Goal: Transaction & Acquisition: Obtain resource

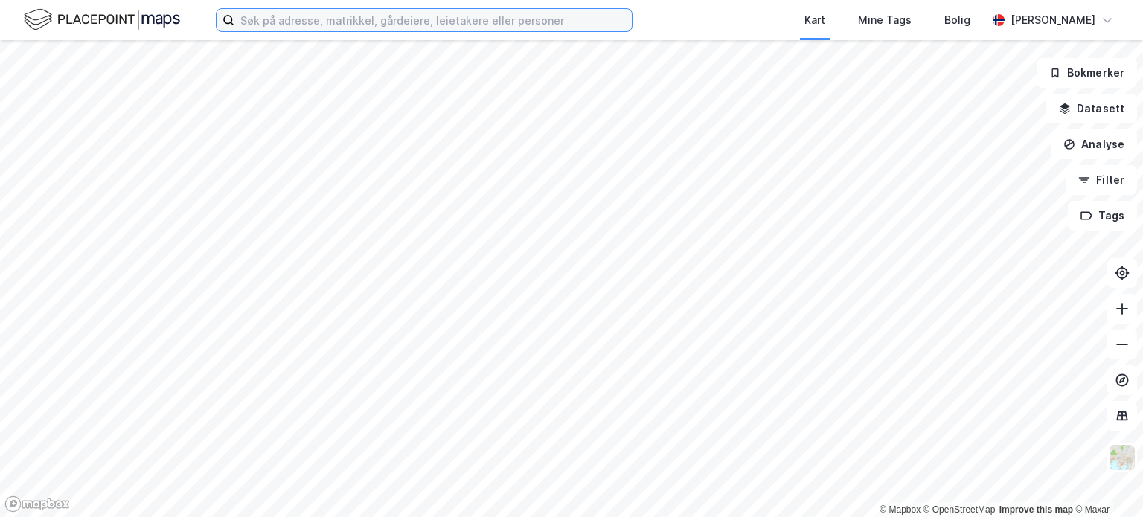
click at [320, 20] on input at bounding box center [432, 20] width 397 height 22
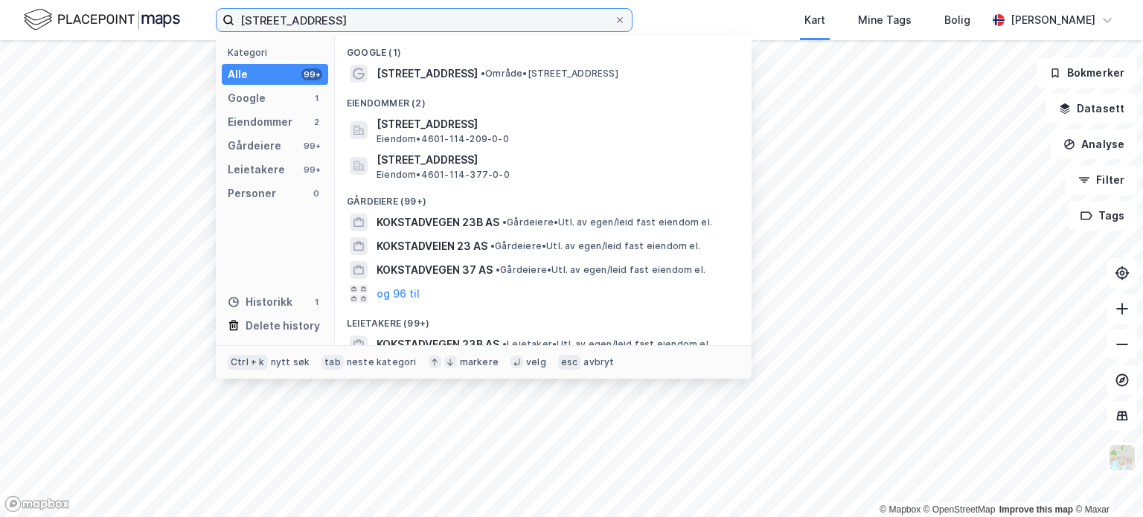
type input "[STREET_ADDRESS]"
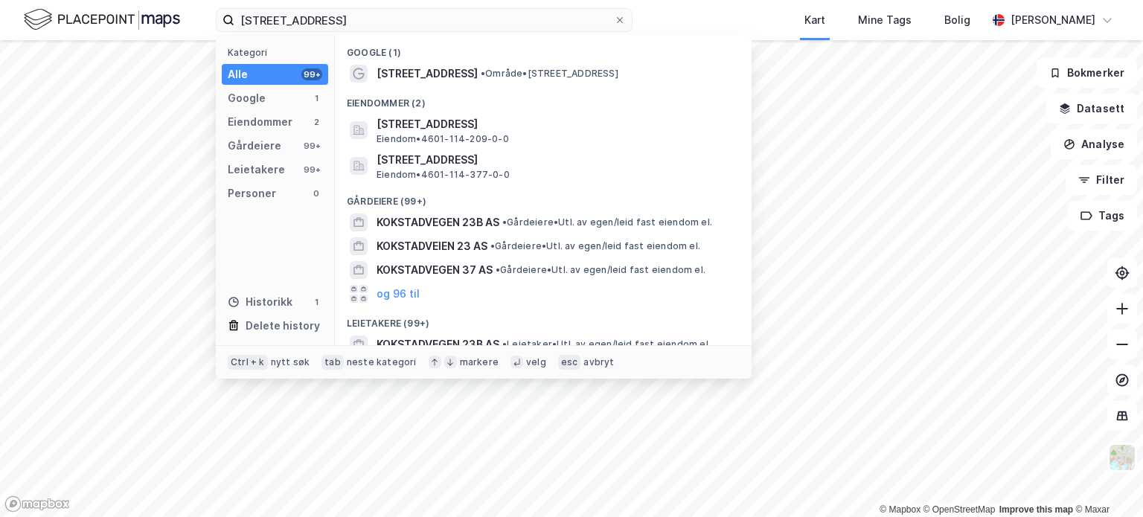
click at [481, 77] on span "•" at bounding box center [483, 73] width 4 height 11
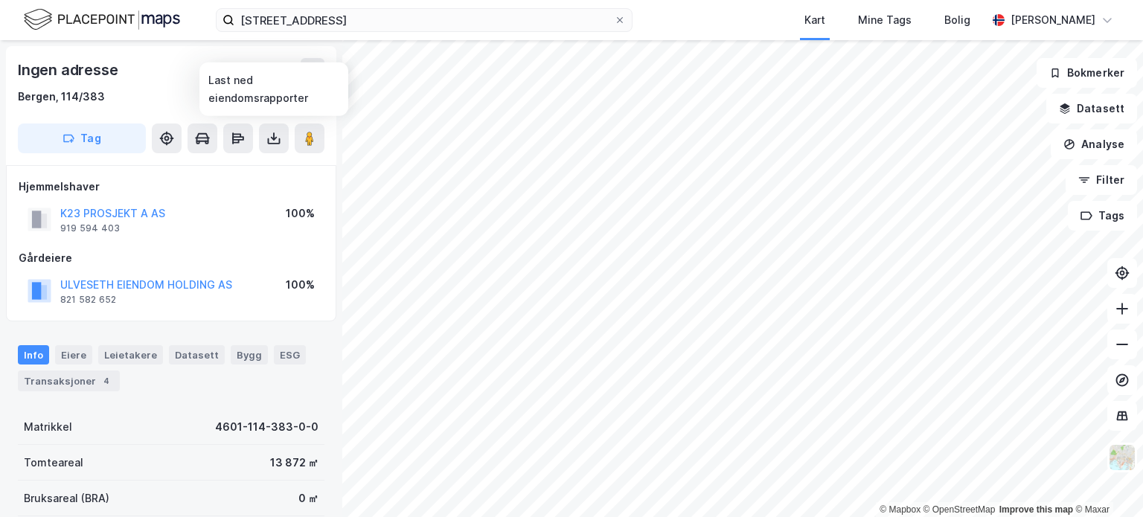
click at [274, 139] on icon at bounding box center [273, 136] width 1 height 8
click at [257, 191] on div "Last ned matrikkelrapport" at bounding box center [218, 192] width 123 height 12
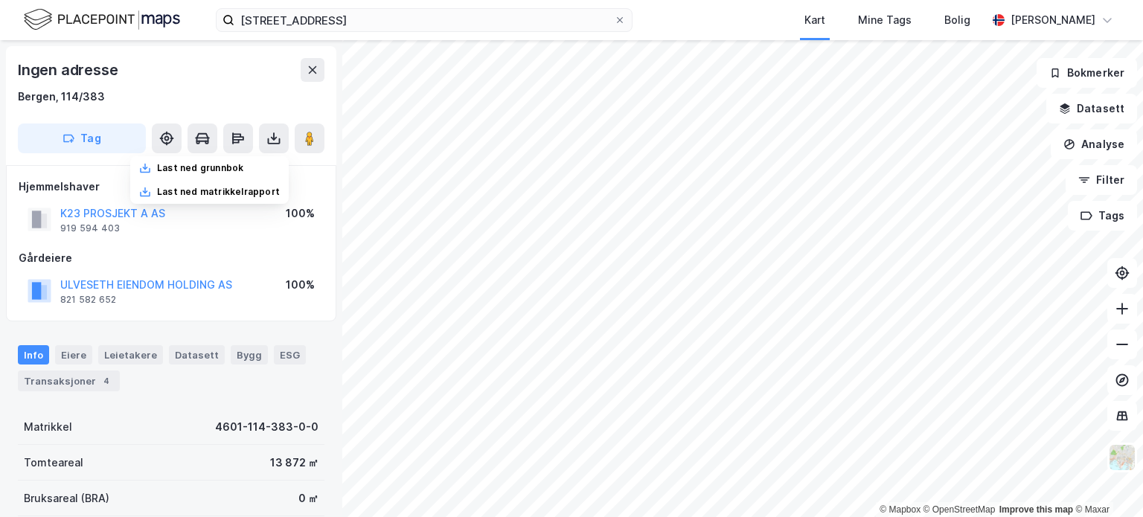
click at [1102, 112] on button "Datasett" at bounding box center [1091, 109] width 91 height 30
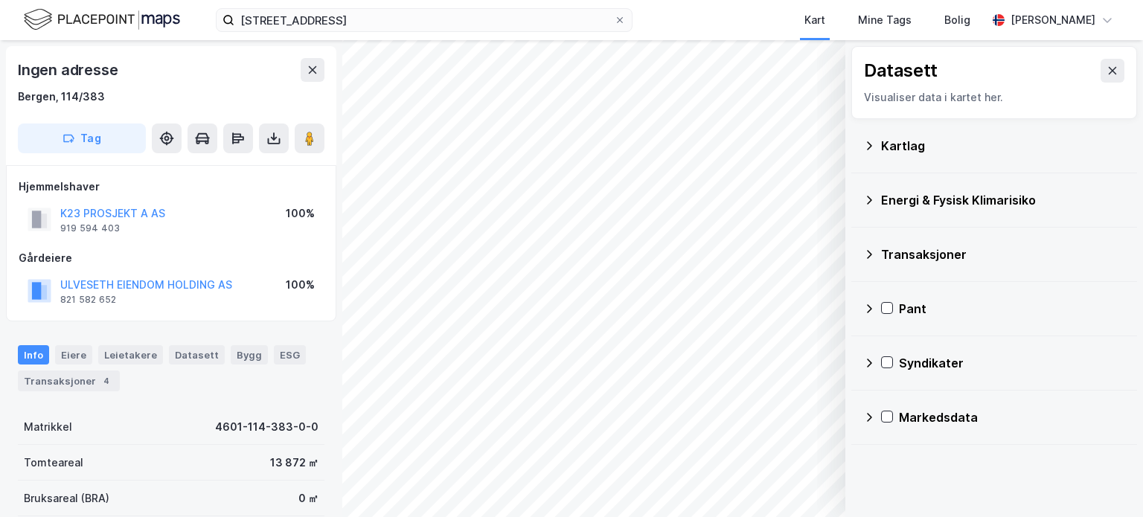
click at [869, 146] on icon at bounding box center [869, 146] width 12 height 12
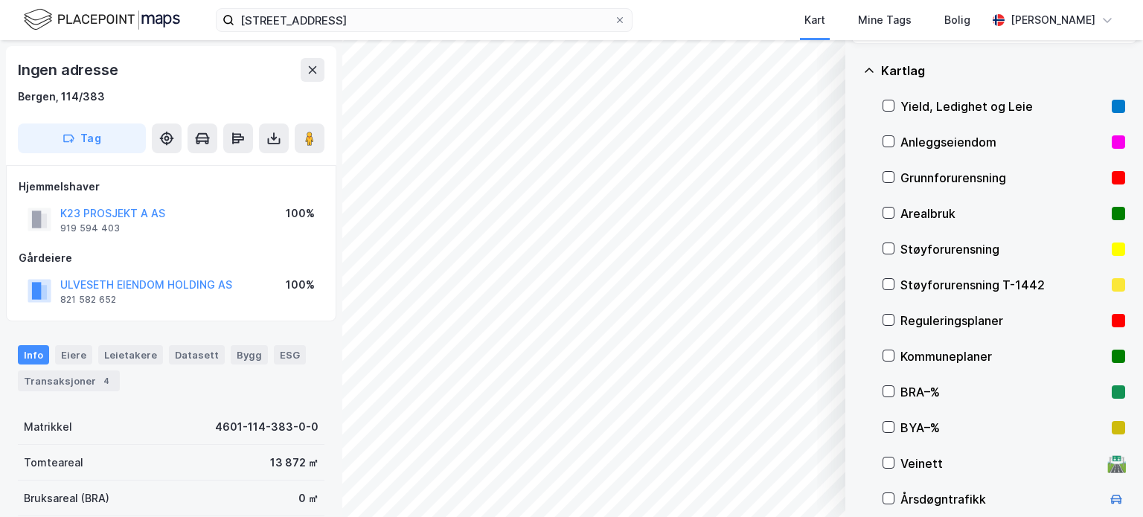
scroll to position [149, 0]
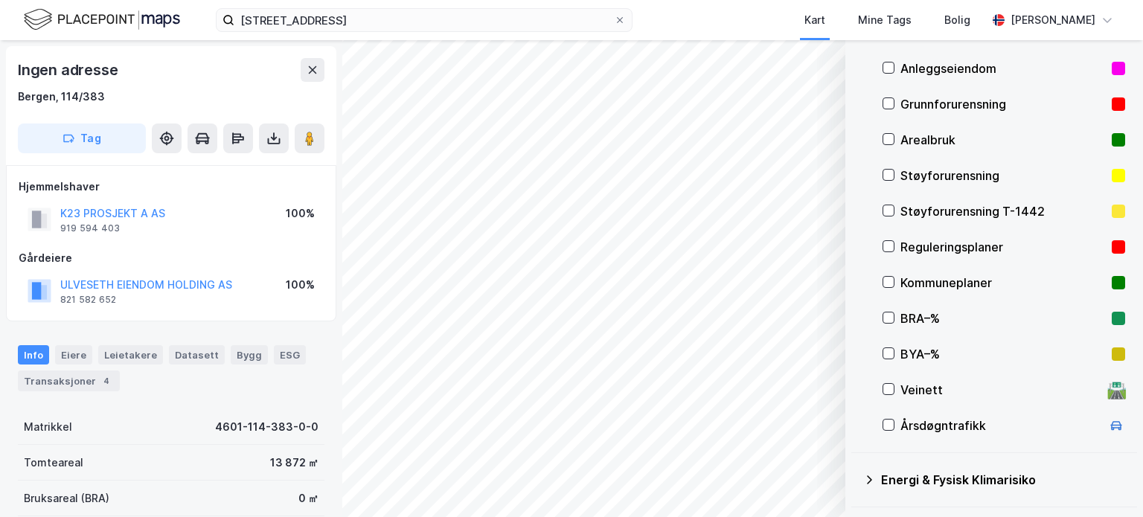
click at [887, 246] on icon at bounding box center [888, 246] width 10 height 10
click at [782, 473] on button "Vis" at bounding box center [769, 479] width 124 height 24
click at [789, 410] on icon "button" at bounding box center [789, 413] width 12 height 12
click at [886, 246] on icon at bounding box center [888, 246] width 10 height 10
click at [888, 283] on icon at bounding box center [889, 282] width 8 height 5
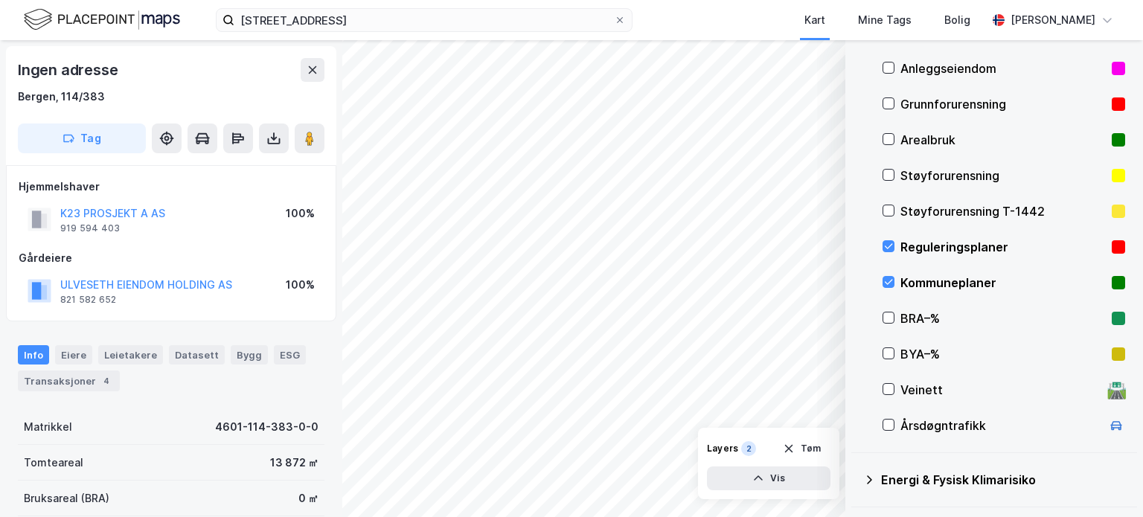
click at [888, 245] on icon at bounding box center [888, 246] width 10 height 10
click at [886, 284] on icon at bounding box center [888, 282] width 10 height 10
click at [886, 318] on icon at bounding box center [888, 318] width 10 height 10
click at [885, 316] on icon at bounding box center [888, 318] width 10 height 10
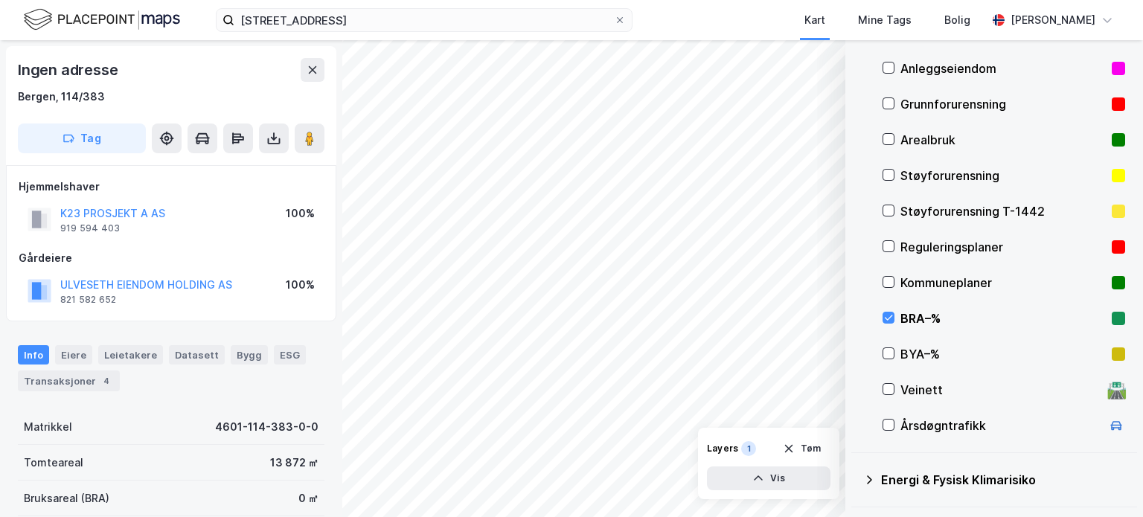
click at [886, 318] on icon at bounding box center [889, 318] width 8 height 5
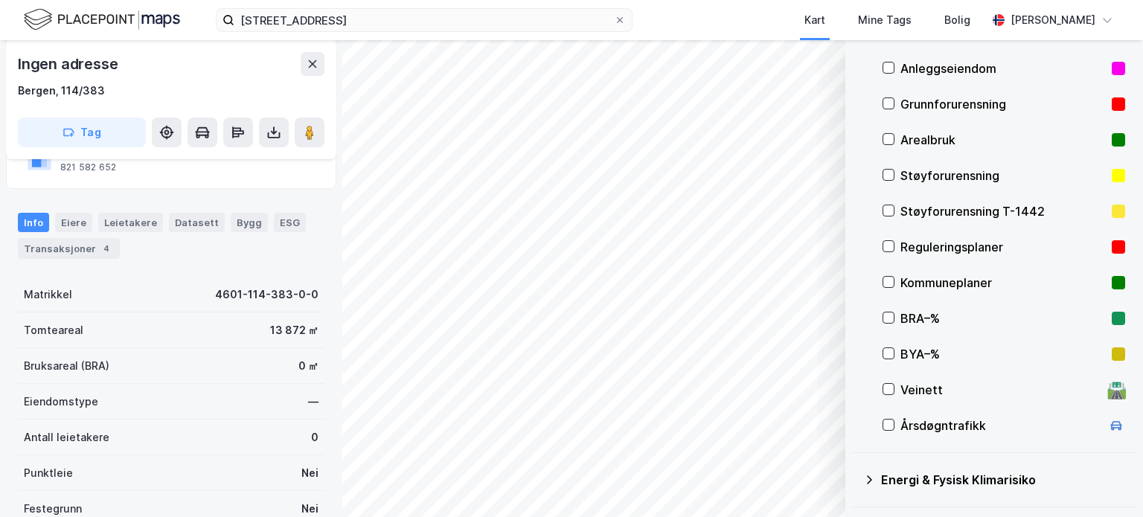
scroll to position [0, 0]
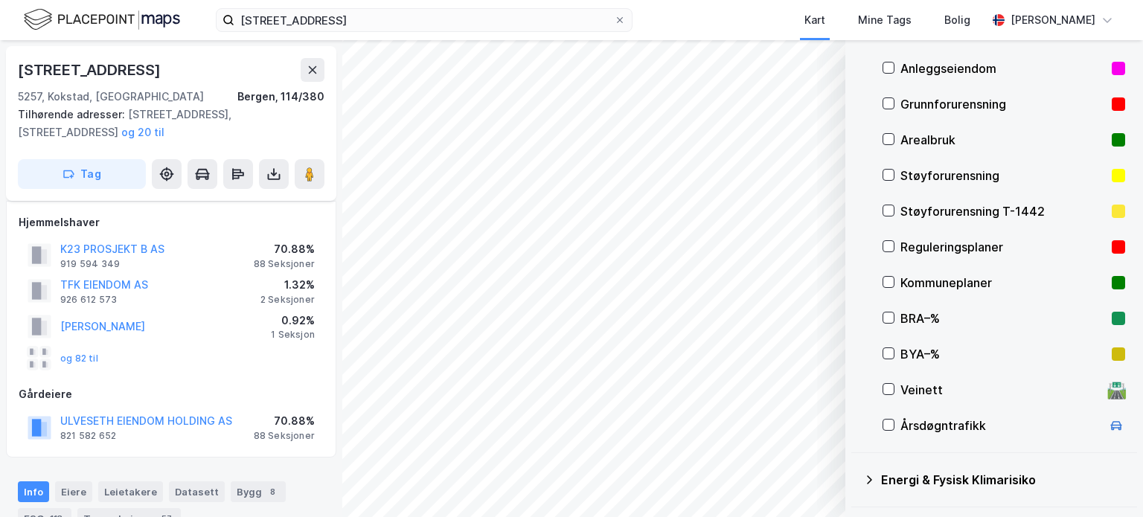
scroll to position [11, 0]
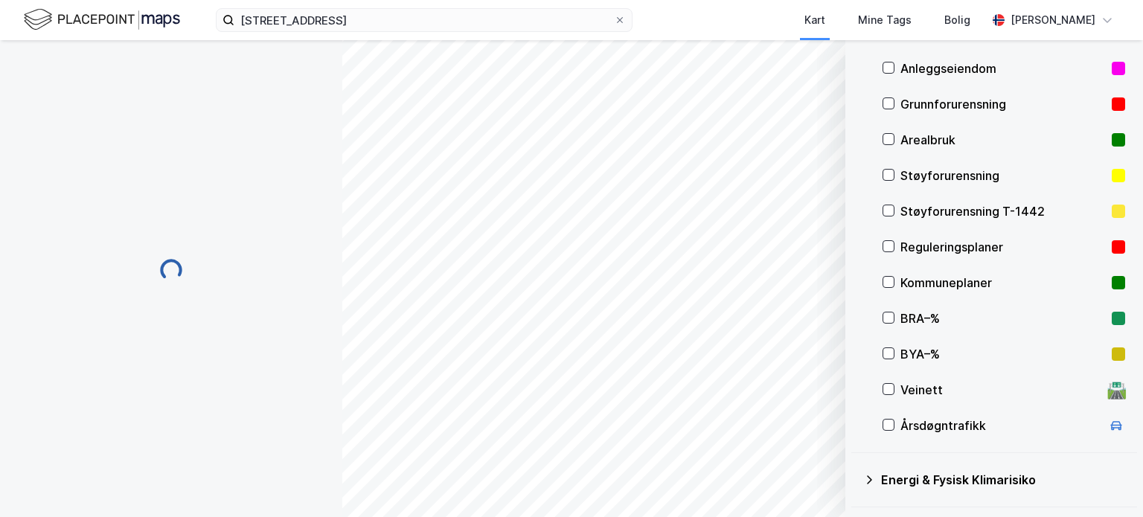
scroll to position [11, 0]
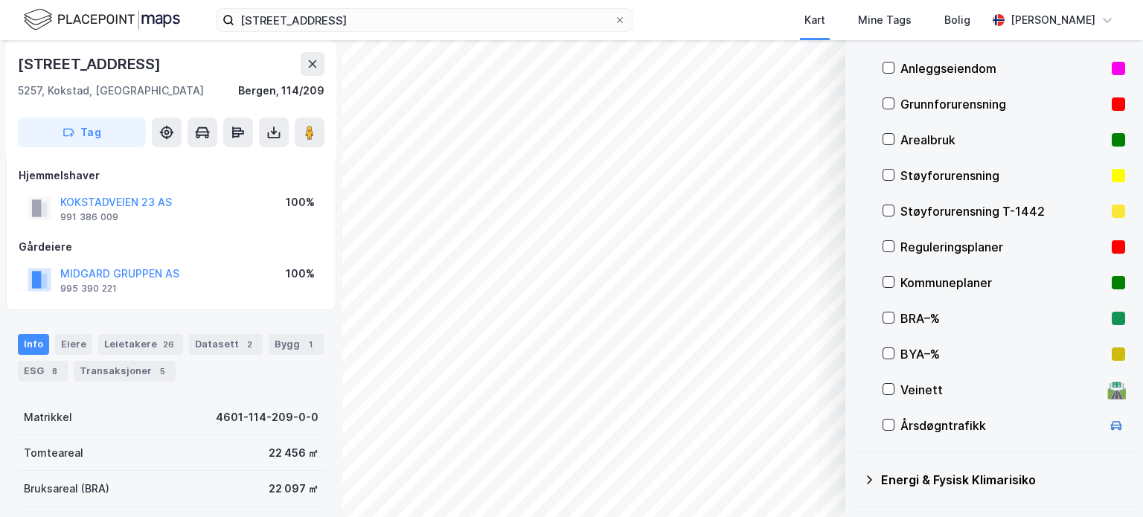
scroll to position [11, 0]
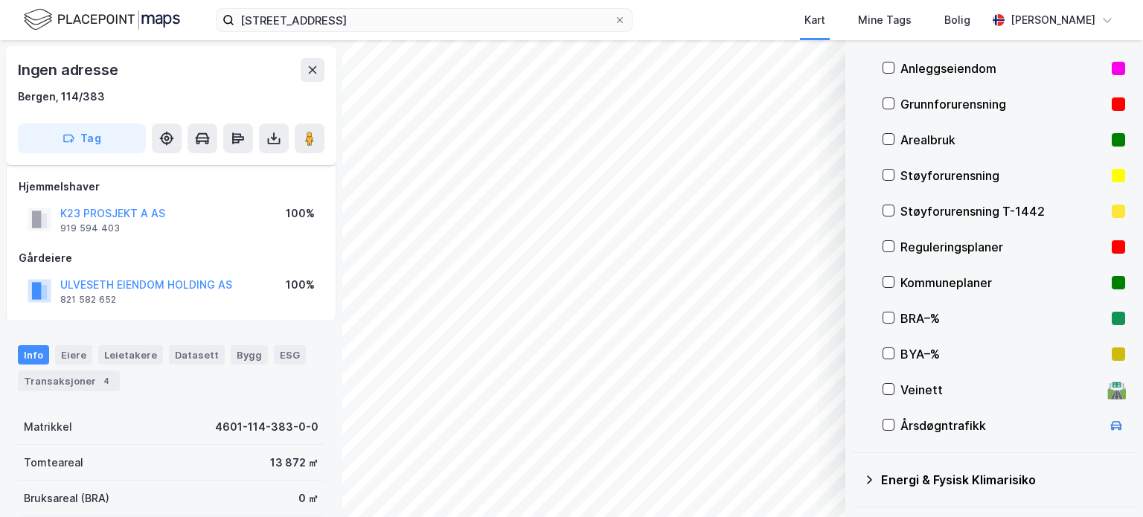
scroll to position [11, 0]
